Goal: Task Accomplishment & Management: Complete application form

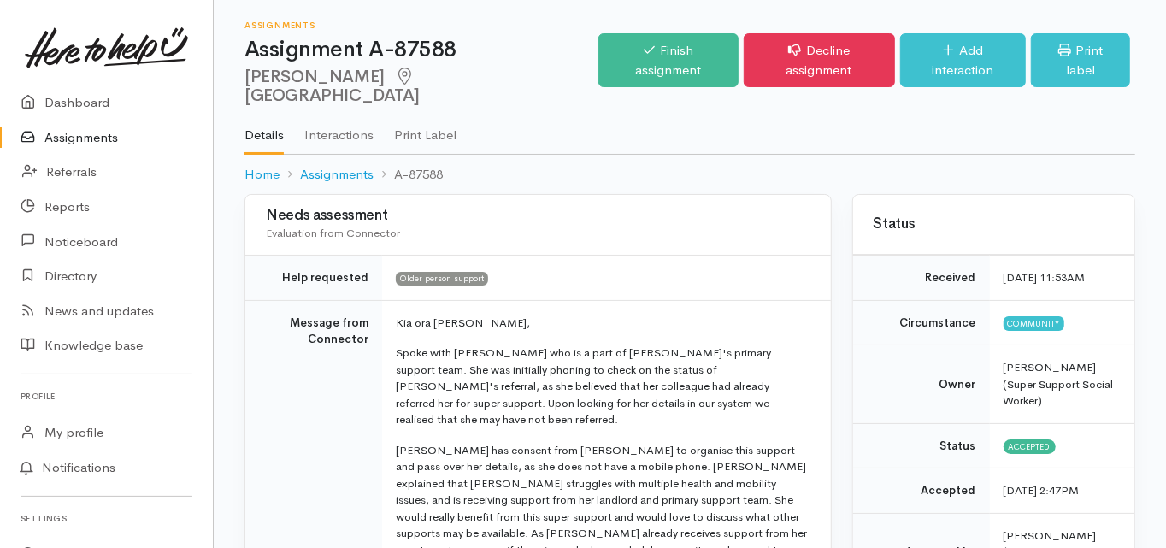
click at [248, 328] on td "Message from Connector" at bounding box center [313, 530] width 137 height 461
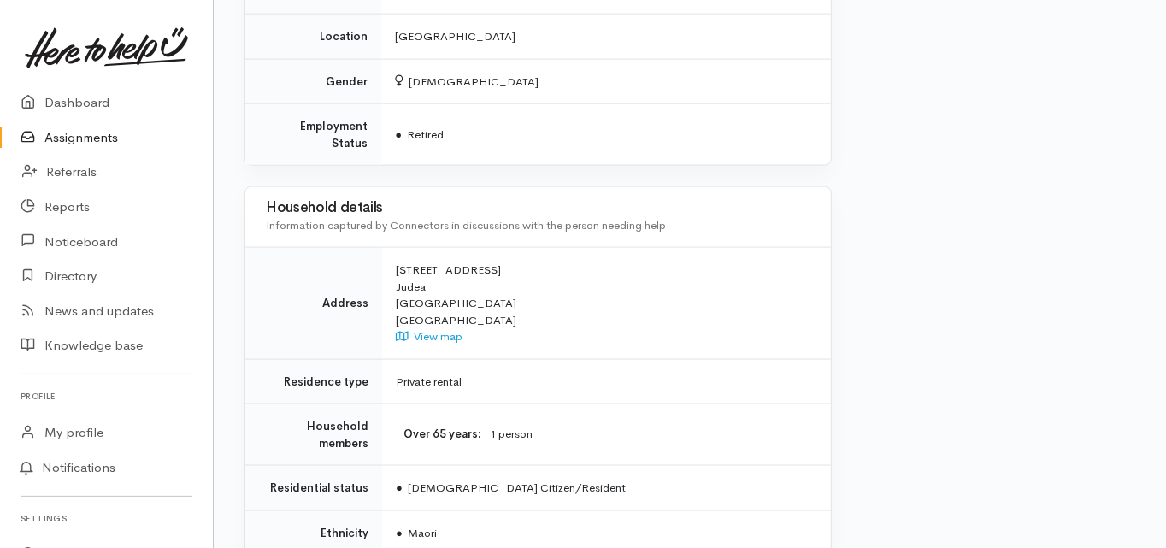
scroll to position [1626, 0]
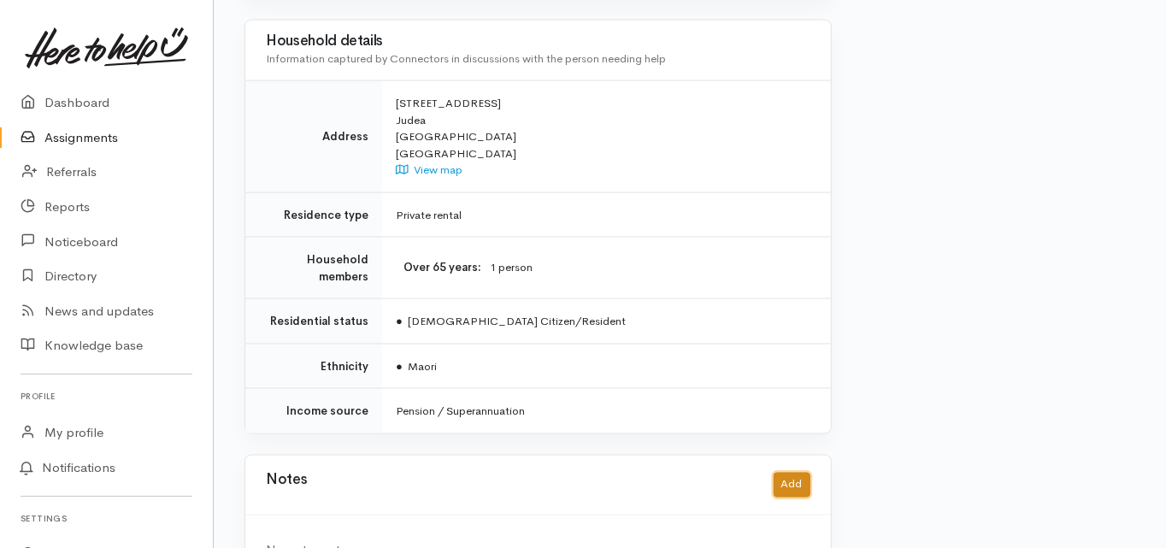
click at [792, 473] on button "Add" at bounding box center [791, 485] width 37 height 25
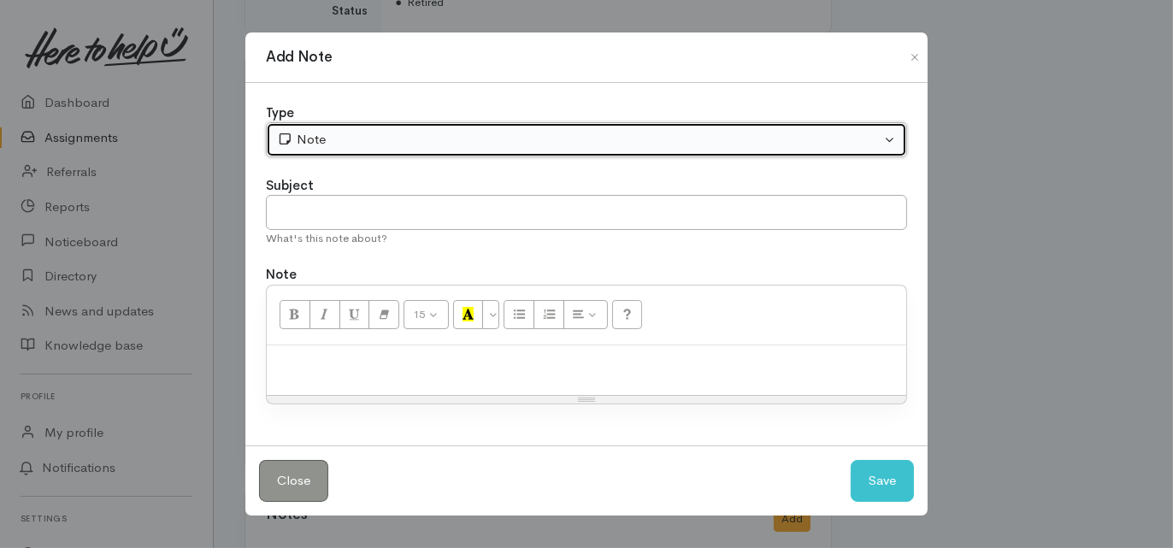
click at [325, 148] on div "Note" at bounding box center [578, 140] width 603 height 20
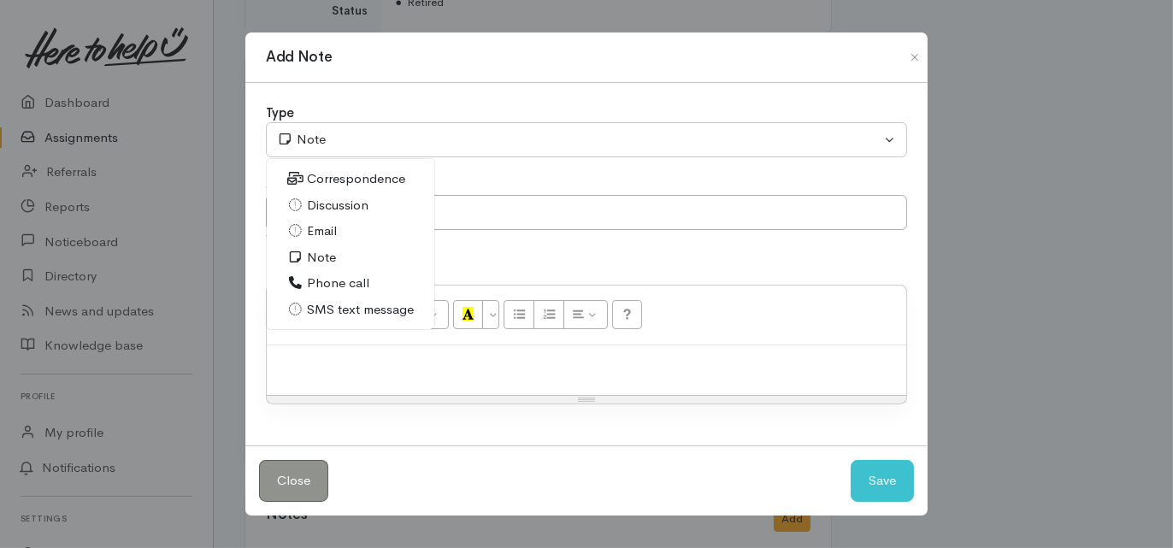
click at [329, 285] on span "Phone call" at bounding box center [338, 284] width 62 height 20
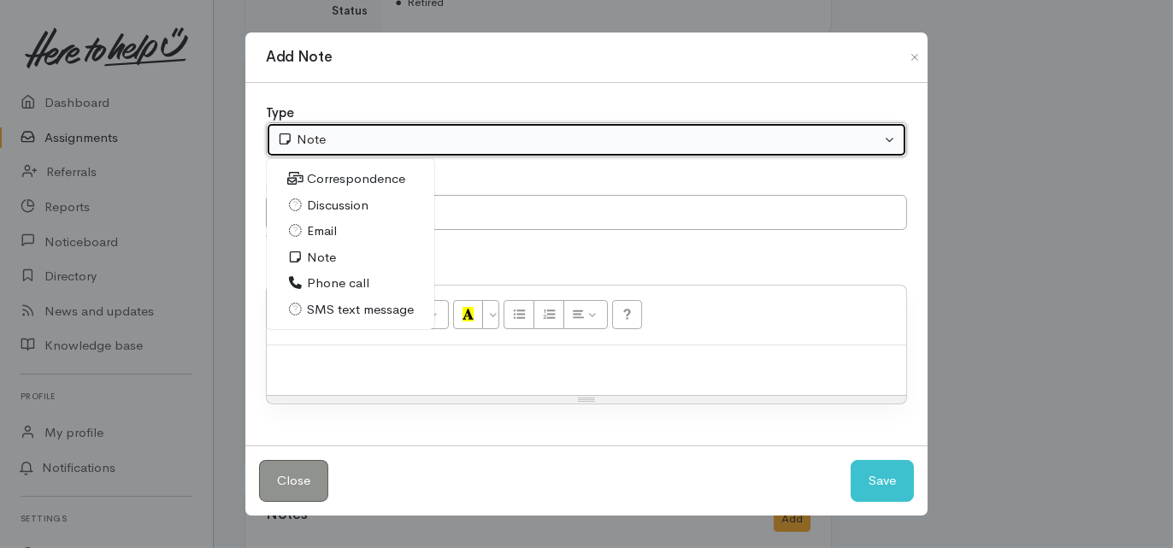
select select "3"
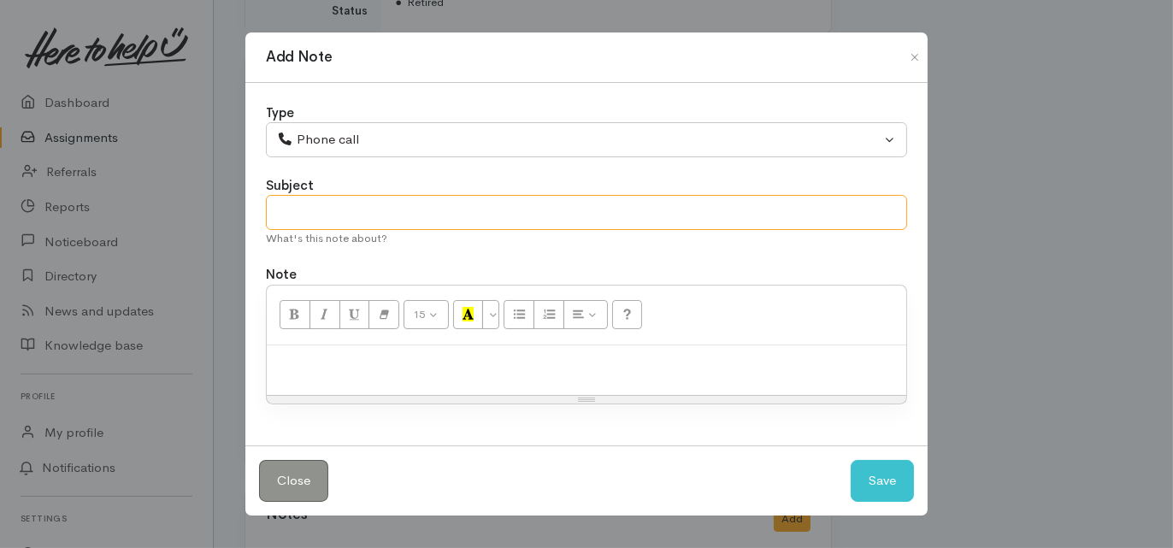
click at [294, 213] on input "text" at bounding box center [586, 212] width 641 height 35
type input "Conversation with support worker"
click at [288, 360] on p at bounding box center [586, 364] width 622 height 20
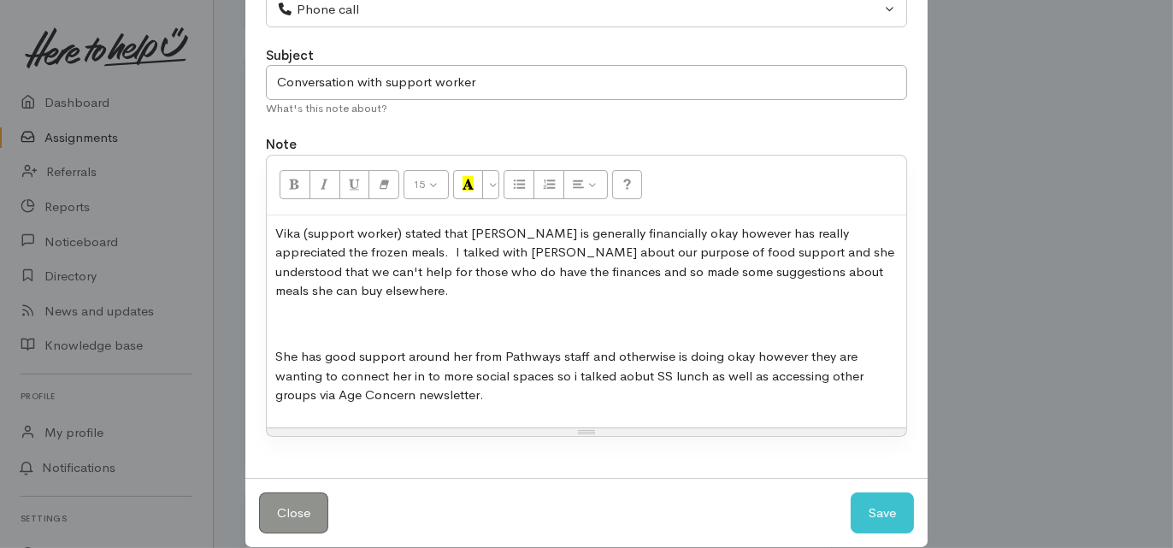
scroll to position [123, 0]
drag, startPoint x: 391, startPoint y: 373, endPoint x: 295, endPoint y: 225, distance: 176.9
click at [275, 228] on div "Vika (support worker) stated that Janey is generally financially okay however h…" at bounding box center [586, 321] width 639 height 212
drag, startPoint x: 295, startPoint y: 225, endPoint x: 270, endPoint y: 344, distance: 122.2
click at [269, 343] on div "Vika (support worker) stated that Janey is generally financially okay however h…" at bounding box center [586, 321] width 639 height 212
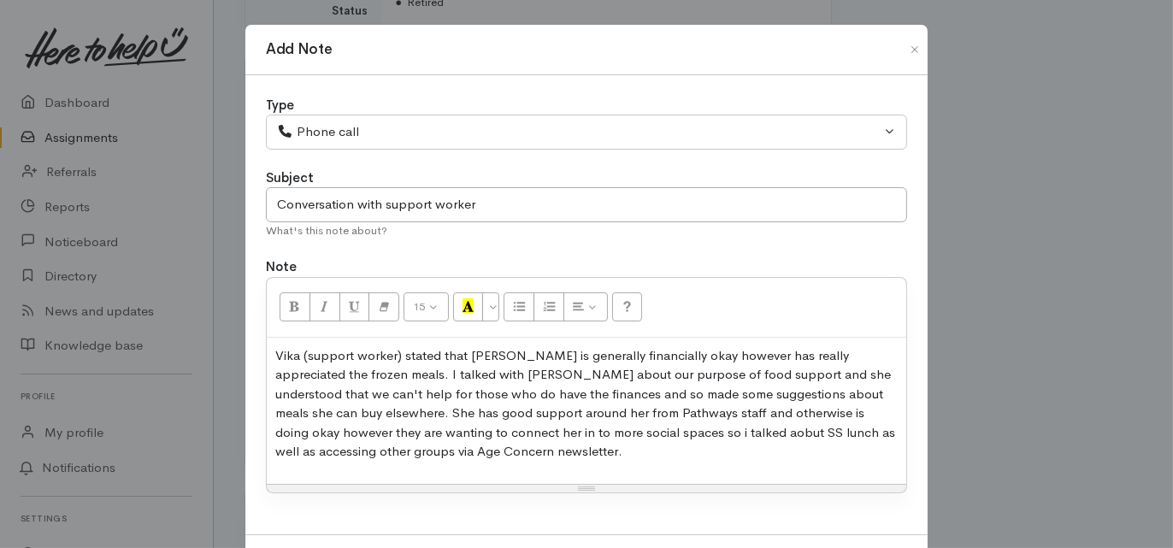
scroll to position [68, 0]
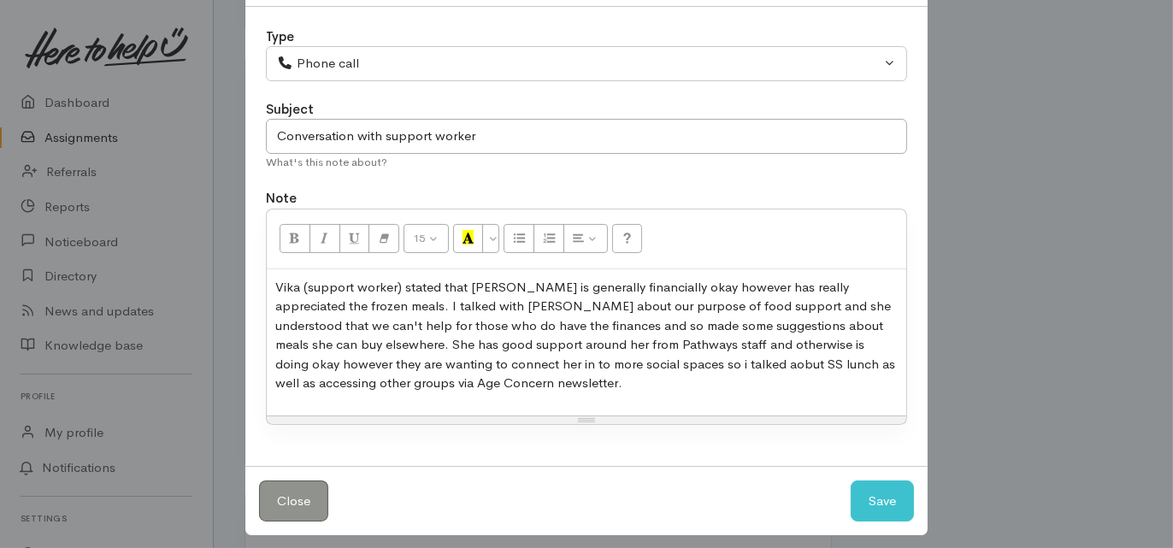
click at [561, 356] on p "Vika (support worker) stated that Janey is generally financially okay however h…" at bounding box center [586, 335] width 622 height 115
click at [421, 369] on p "Vika (support worker) stated that Janey is generally financially okay however h…" at bounding box center [586, 335] width 622 height 115
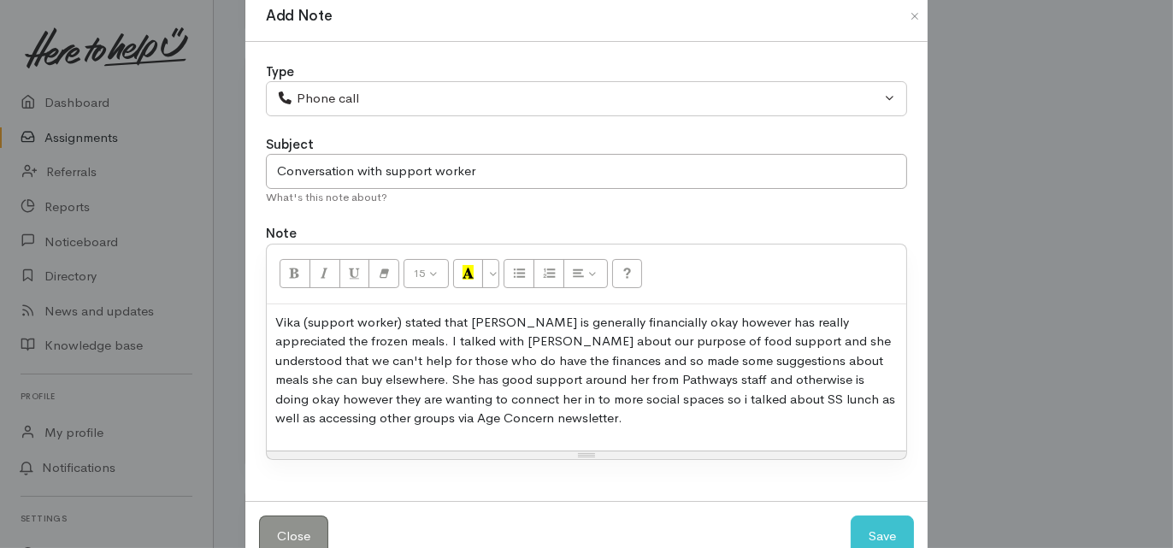
scroll to position [0, 0]
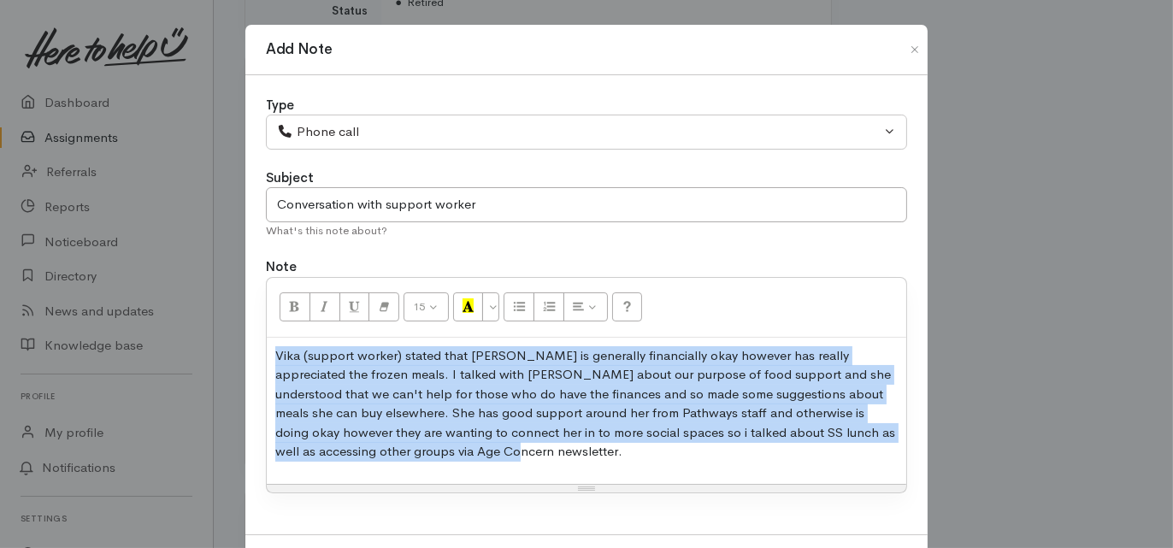
drag, startPoint x: 398, startPoint y: 455, endPoint x: 268, endPoint y: 350, distance: 167.8
click at [268, 350] on div "Vika (support worker) stated that Janey is generally financially okay however h…" at bounding box center [586, 411] width 639 height 146
copy p "Vika (support worker) stated that Janey is generally financially okay however h…"
click at [536, 428] on p "Vika (support worker) stated that Janey is generally financially okay however h…" at bounding box center [586, 403] width 622 height 115
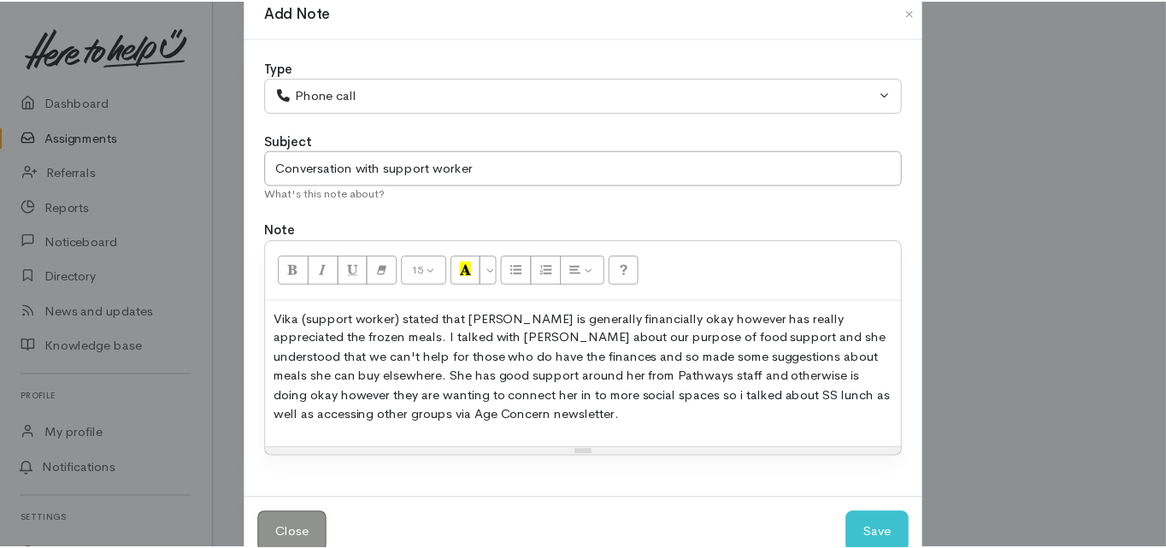
scroll to position [77, 0]
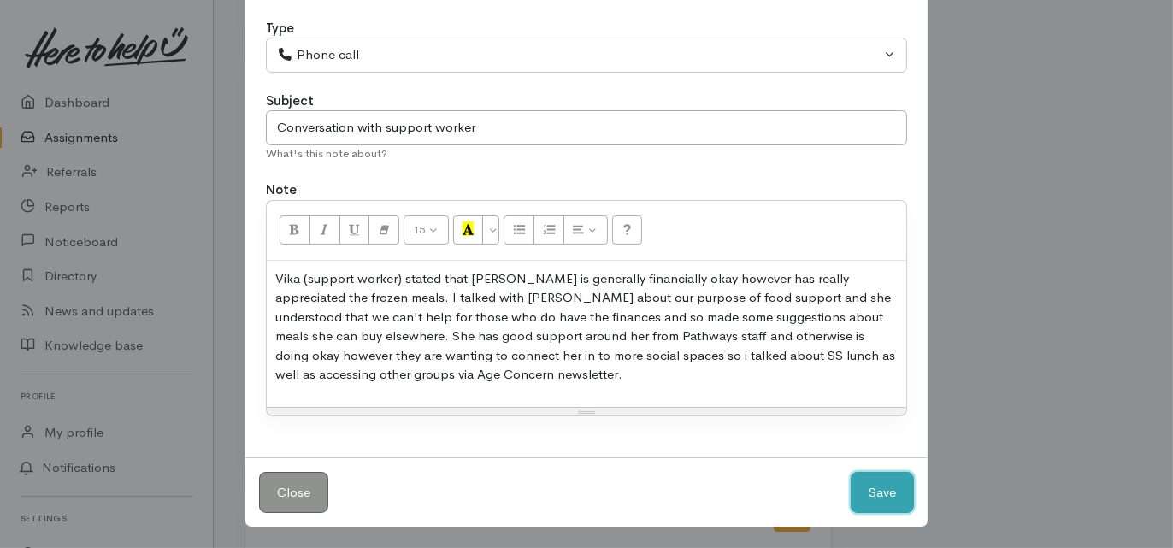
click at [876, 483] on button "Save" at bounding box center [881, 493] width 63 height 42
select select "1"
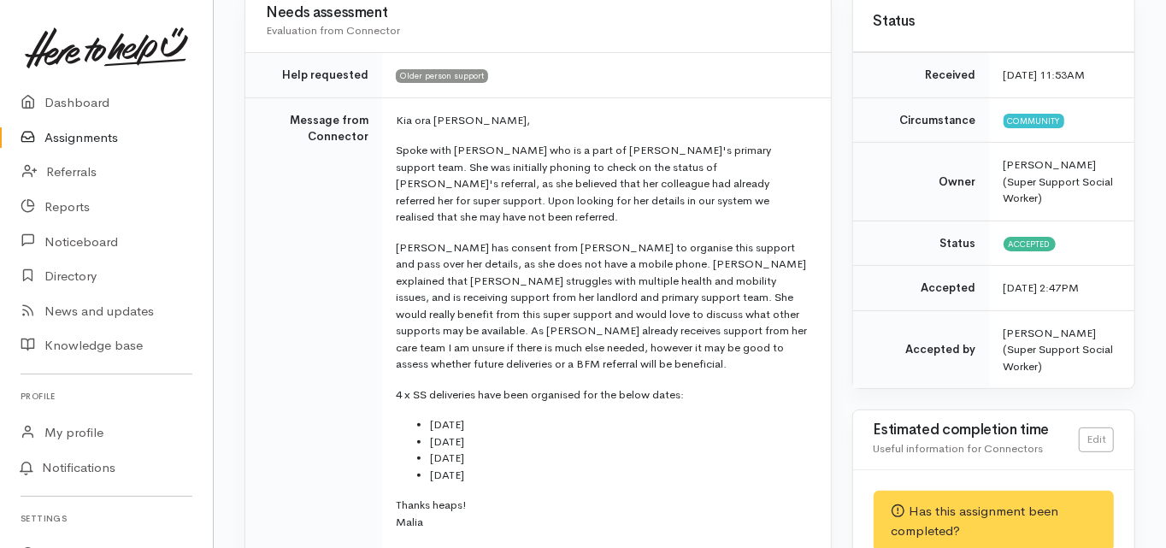
scroll to position [0, 0]
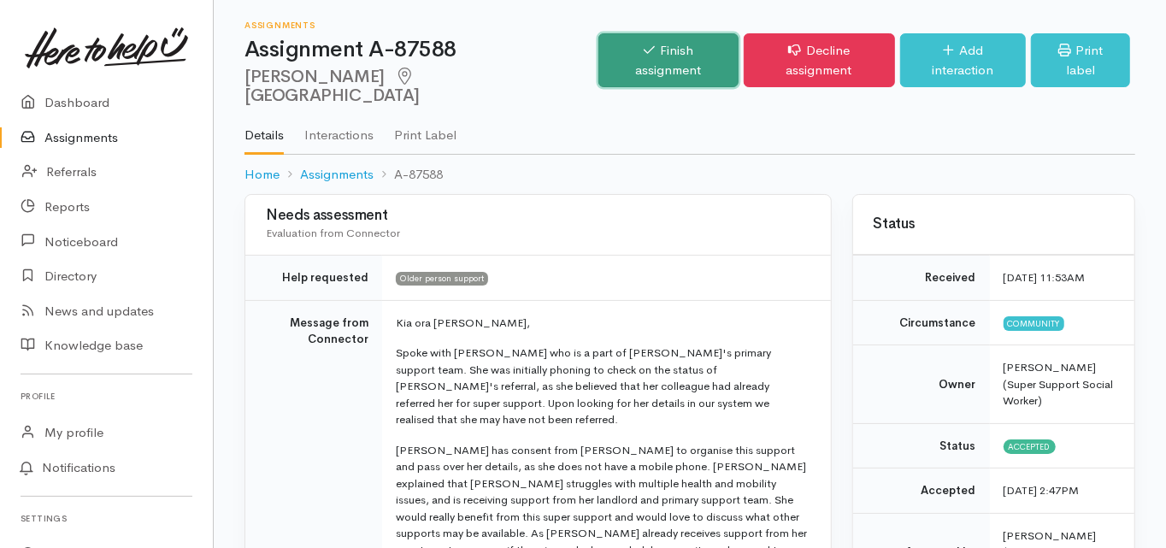
click at [648, 44] on link "Finish assignment" at bounding box center [667, 60] width 139 height 54
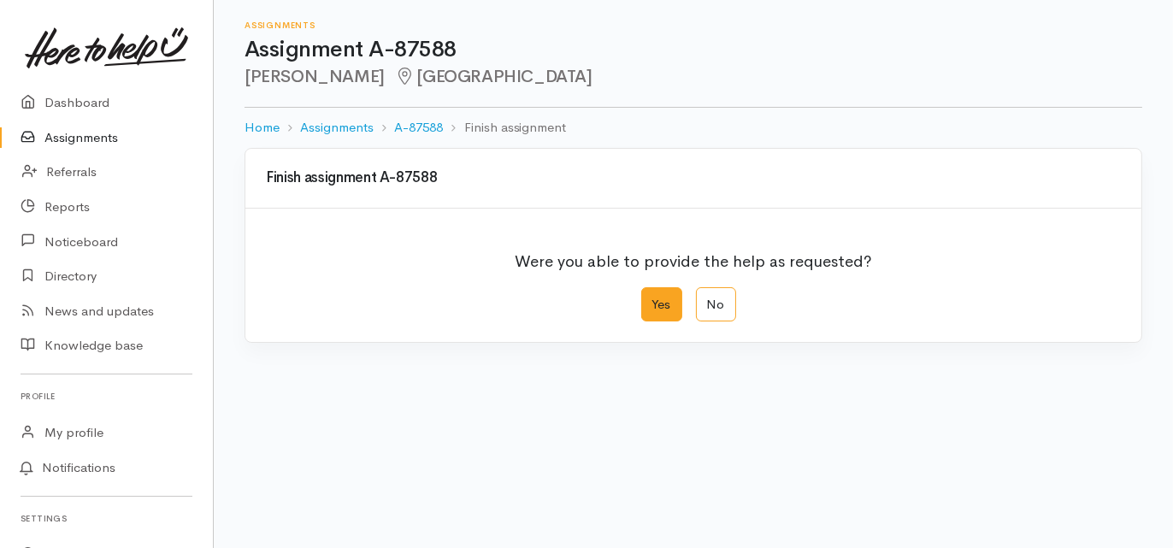
click at [667, 302] on label "Yes" at bounding box center [661, 304] width 41 height 35
click at [652, 298] on input "Yes" at bounding box center [646, 292] width 11 height 11
radio input "true"
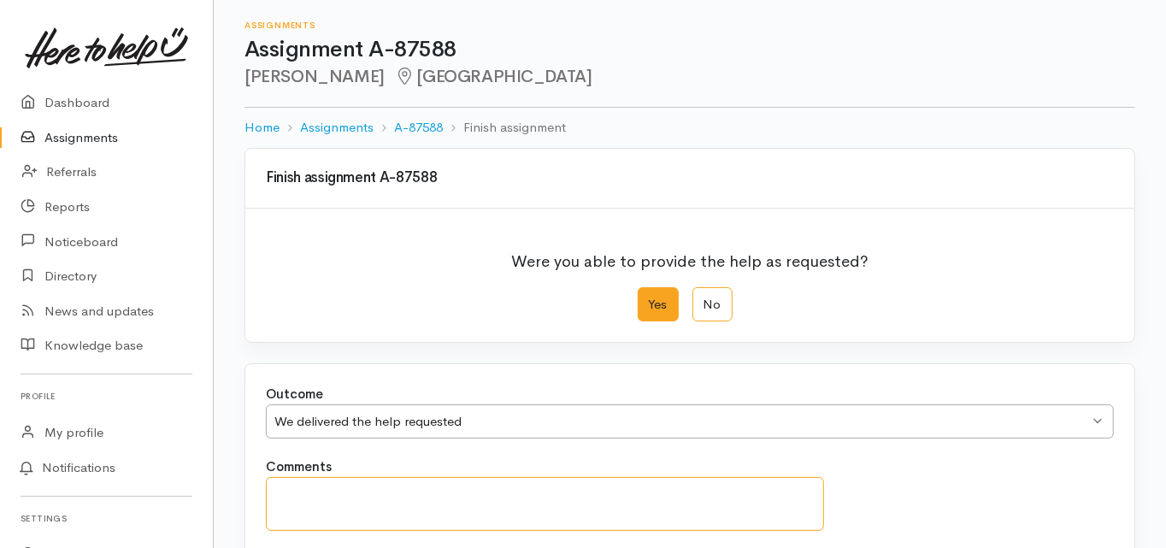
click at [365, 498] on textarea "Comments" at bounding box center [545, 504] width 558 height 54
paste textarea "Vika (support worker) stated that [PERSON_NAME] is generally financially okay h…"
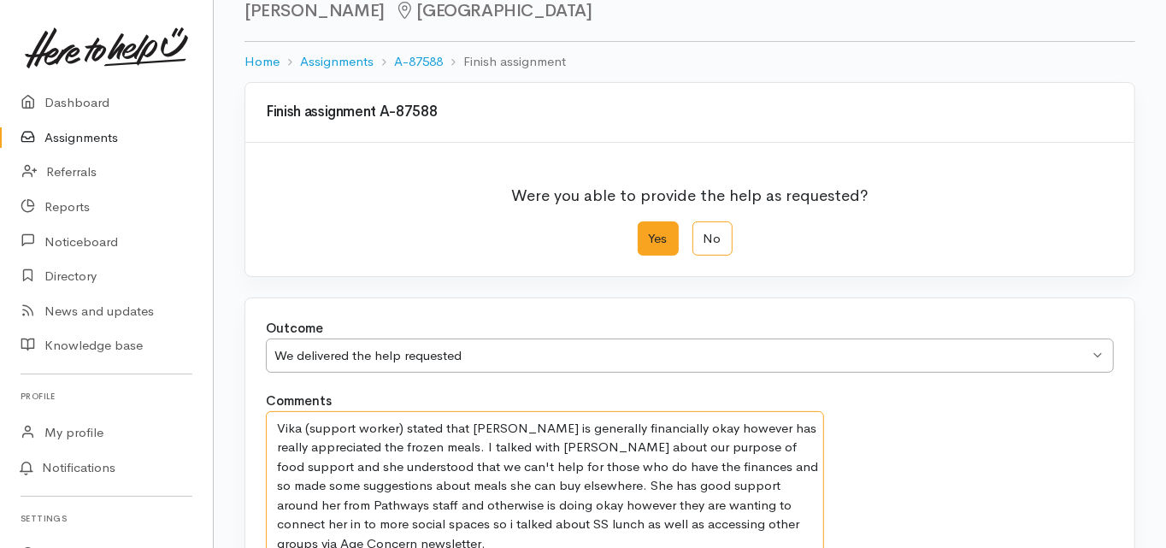
scroll to position [271, 0]
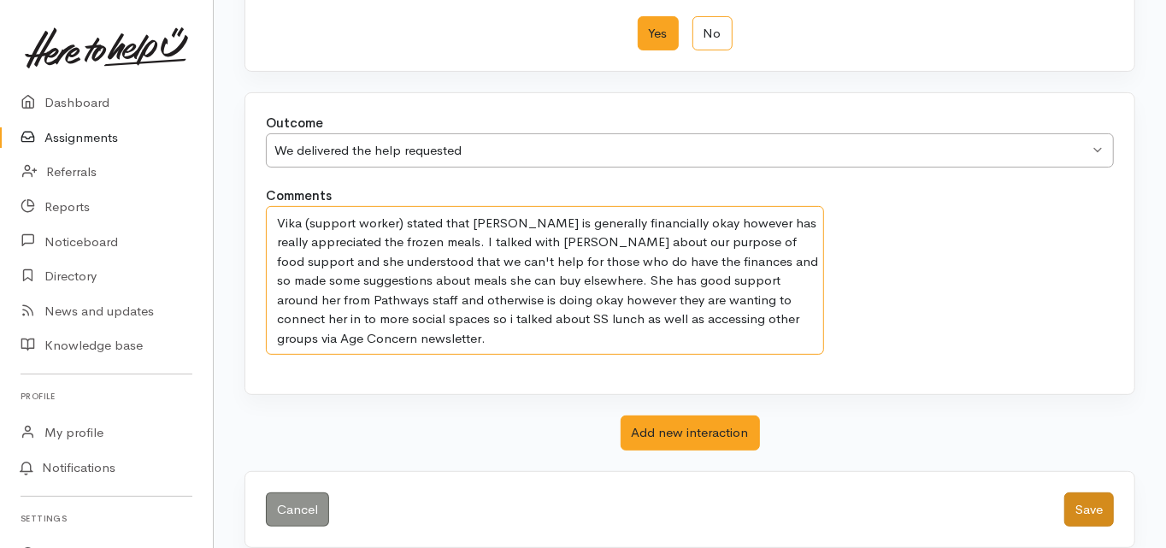
type textarea "Vika (support worker) stated that [PERSON_NAME] is generally financially okay h…"
click at [1083, 512] on button "Save" at bounding box center [1089, 509] width 50 height 35
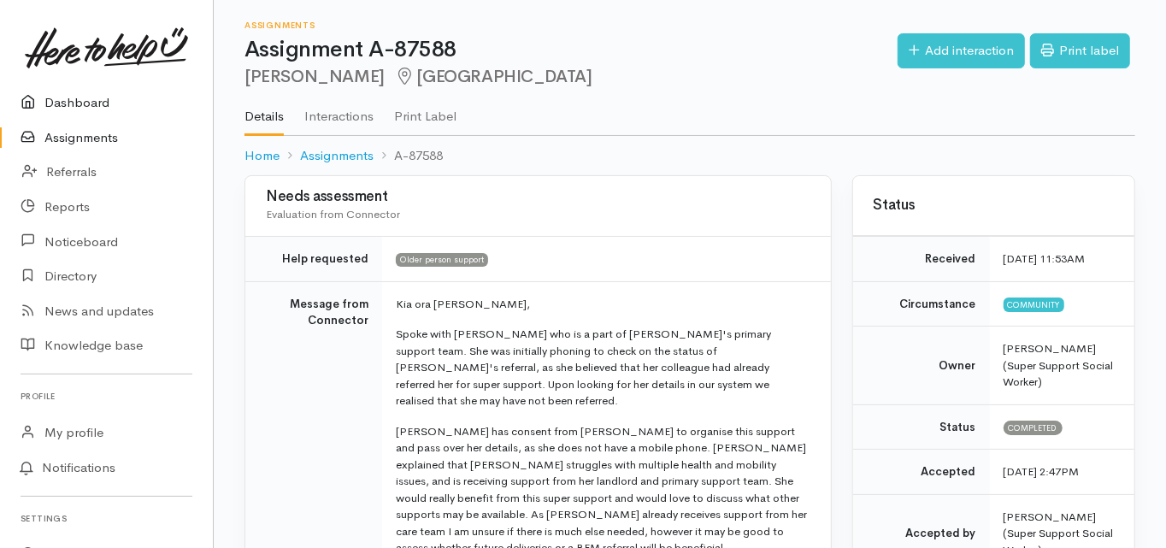
click at [83, 104] on link "Dashboard" at bounding box center [106, 102] width 213 height 35
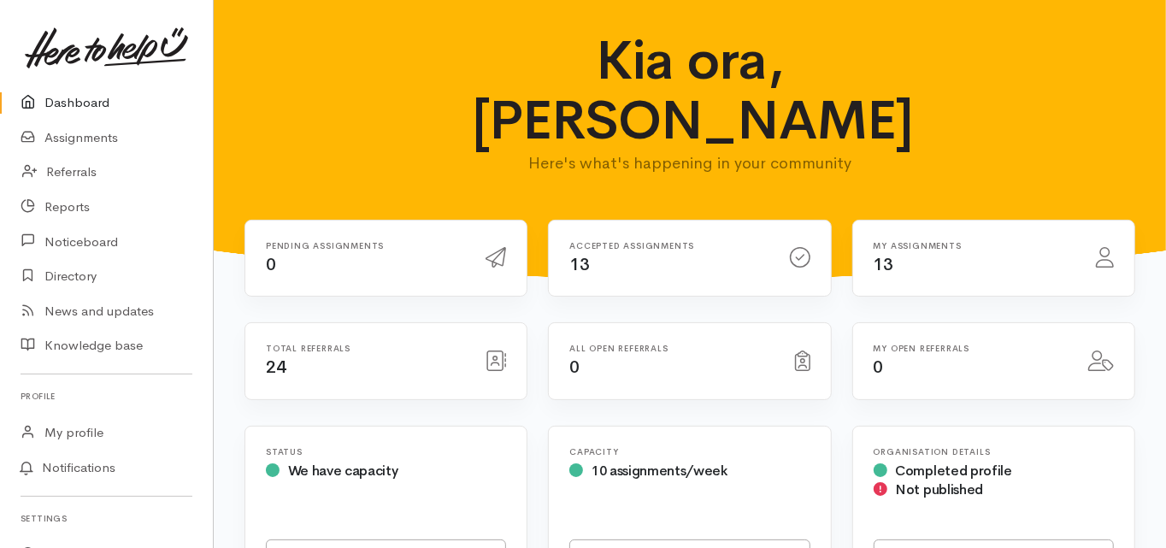
click at [101, 103] on link "Dashboard" at bounding box center [106, 102] width 213 height 35
click at [87, 99] on link "Dashboard" at bounding box center [106, 102] width 213 height 35
